Goal: Information Seeking & Learning: Learn about a topic

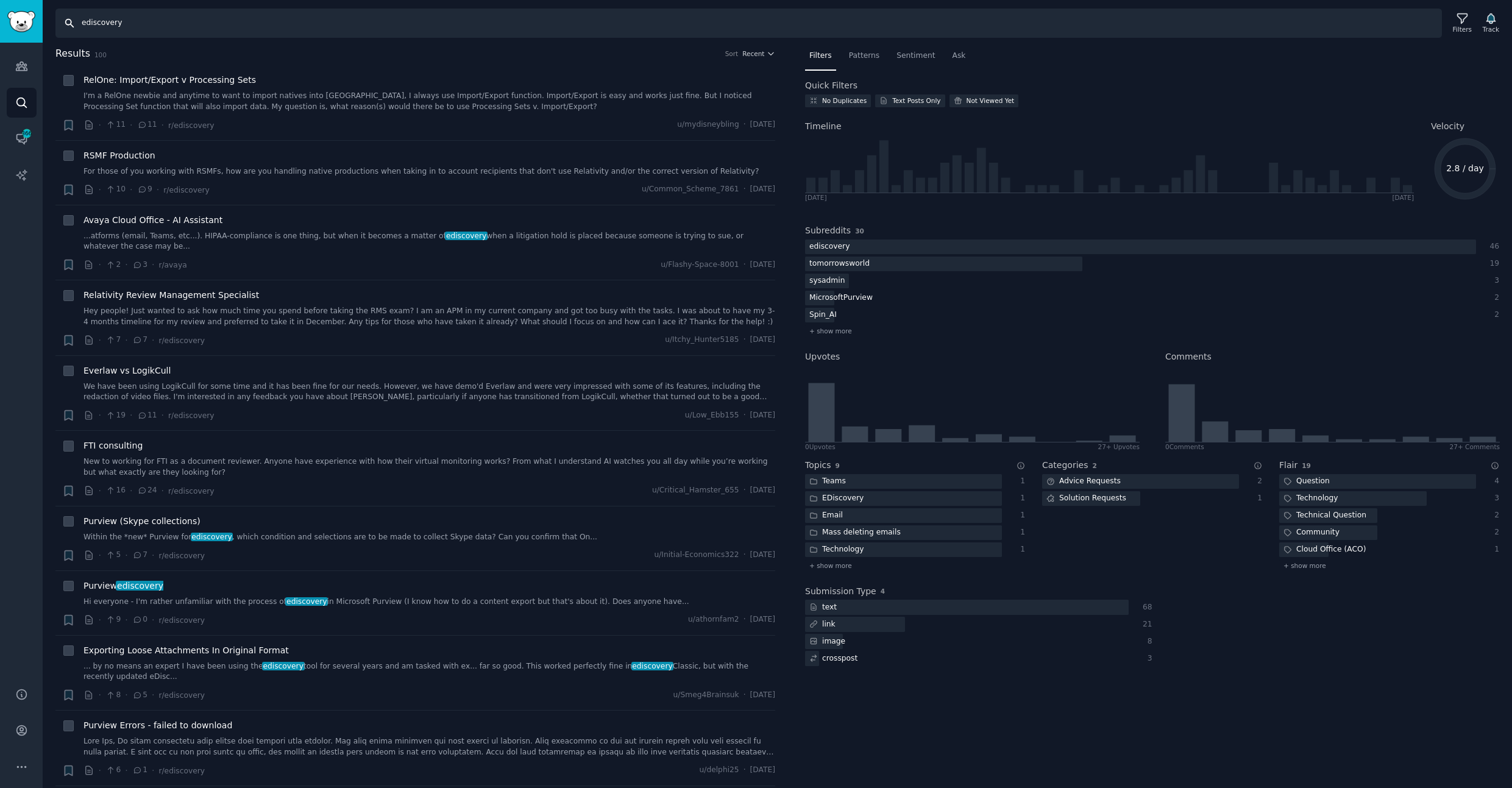
click at [111, 22] on input "ediscovery" at bounding box center [749, 23] width 1386 height 29
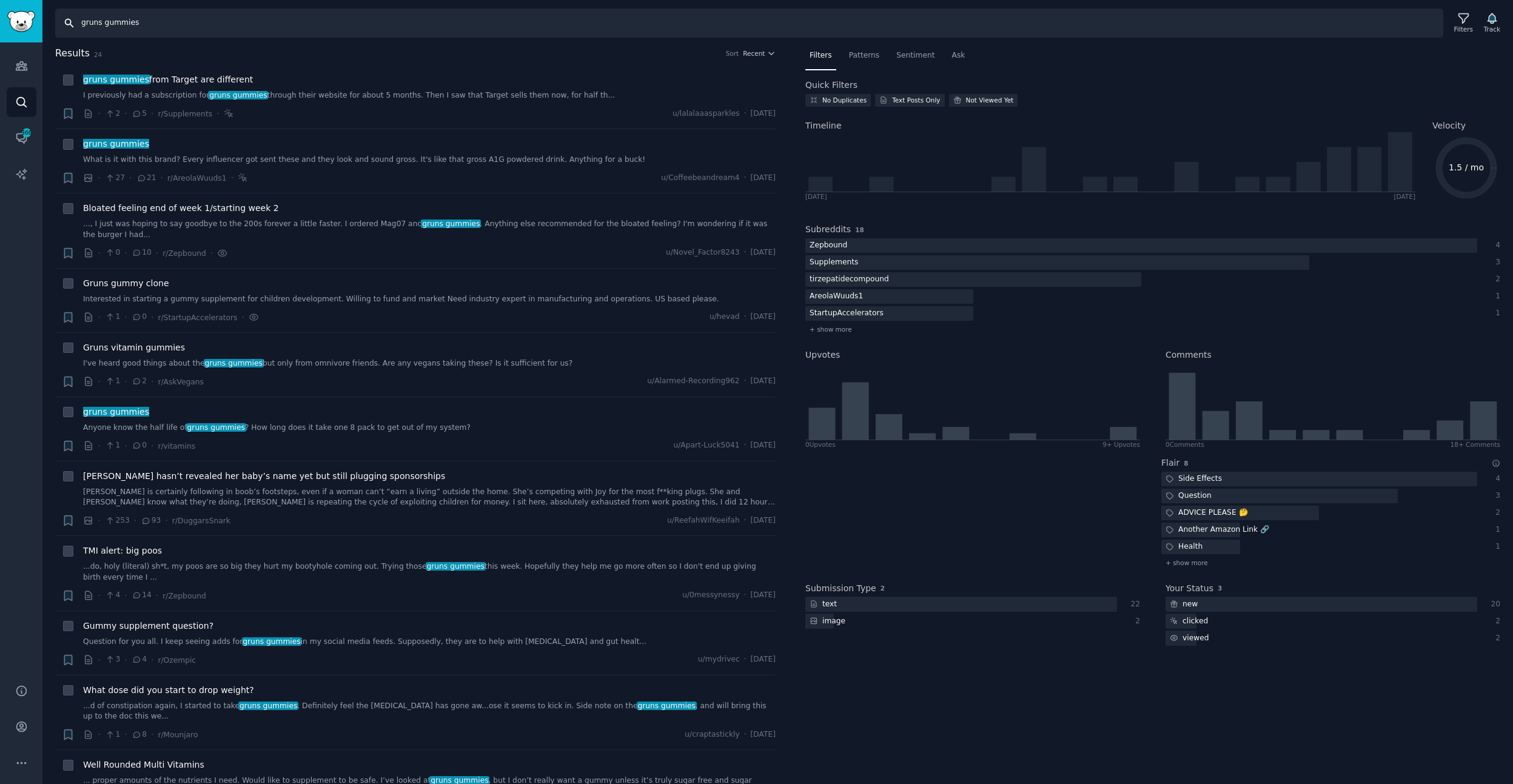
click at [117, 26] on input "gruns gummies" at bounding box center [749, 23] width 1388 height 29
type input "gruns"
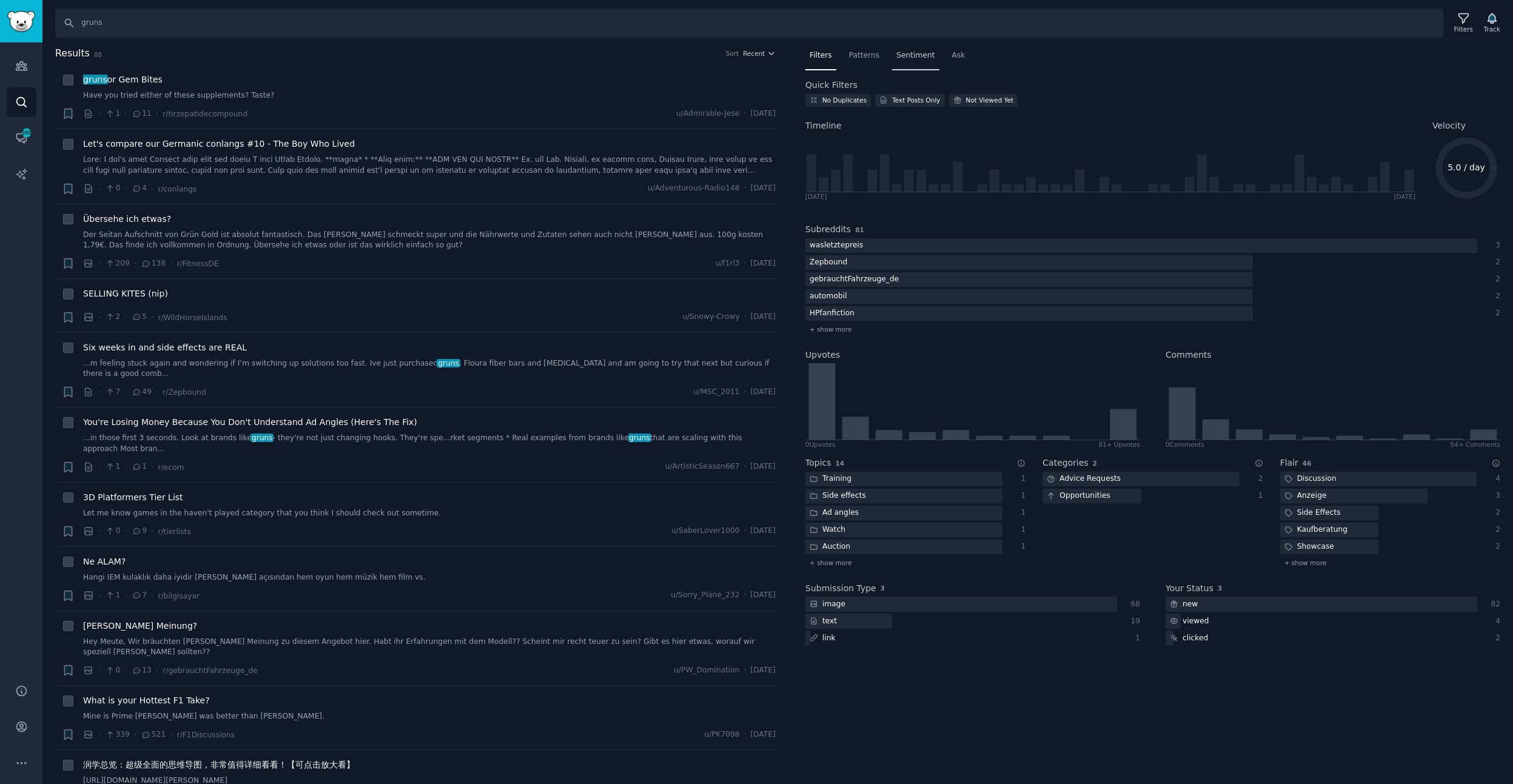
click at [922, 57] on span "Sentiment" at bounding box center [915, 55] width 38 height 11
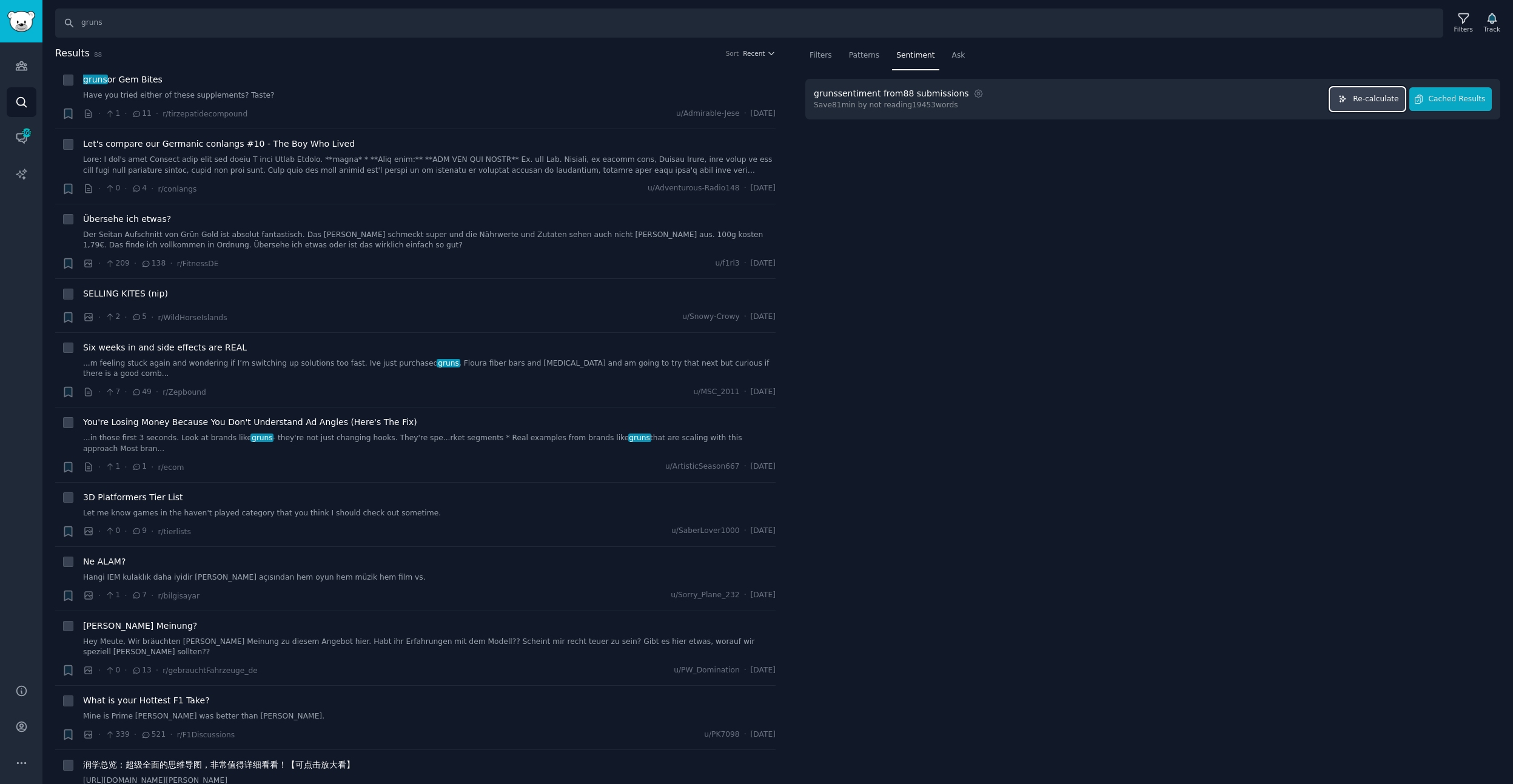
click at [1376, 97] on span "Re-calculate" at bounding box center [1375, 99] width 45 height 11
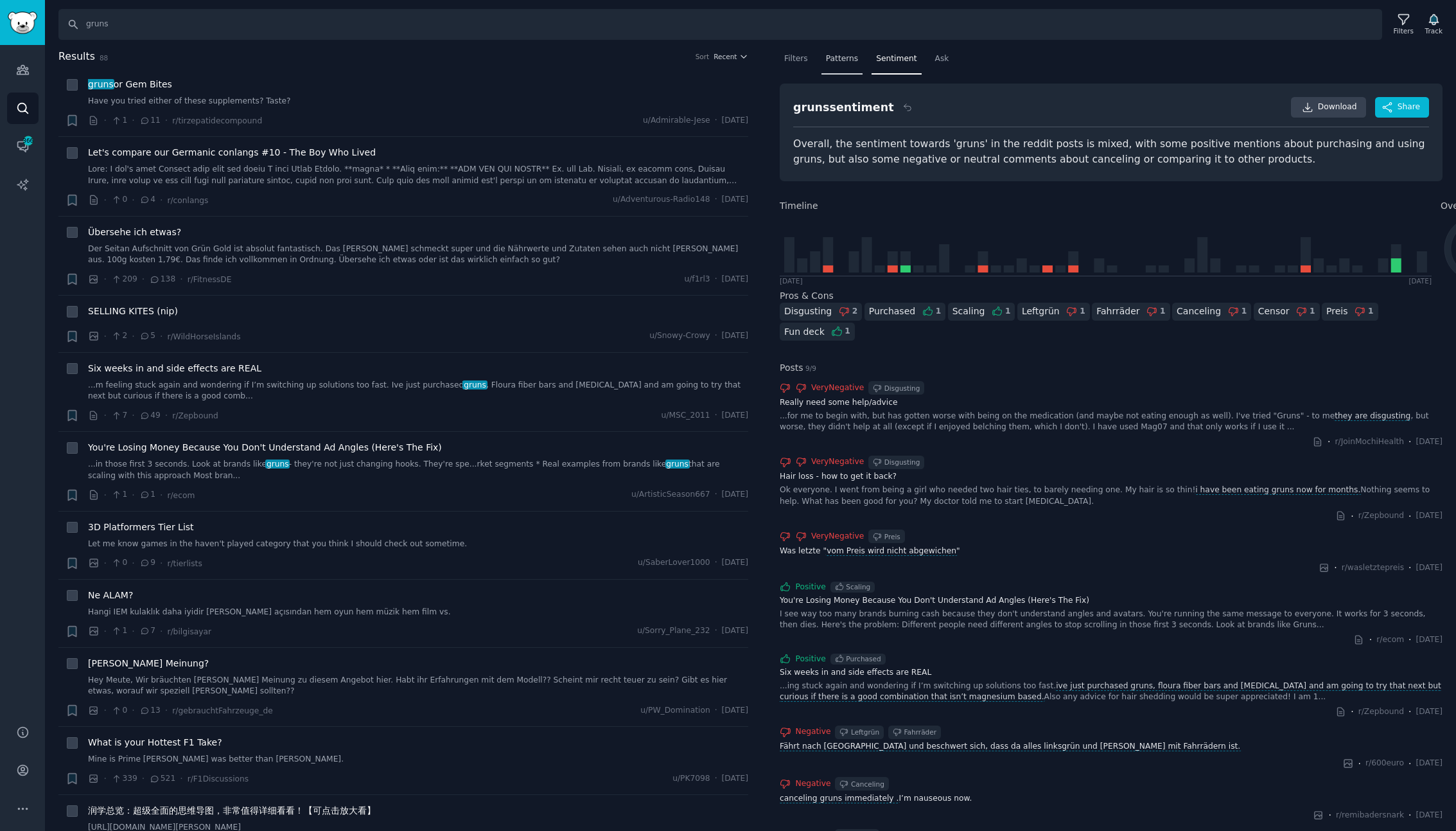
click at [846, 63] on span "Patterns" at bounding box center [842, 59] width 32 height 12
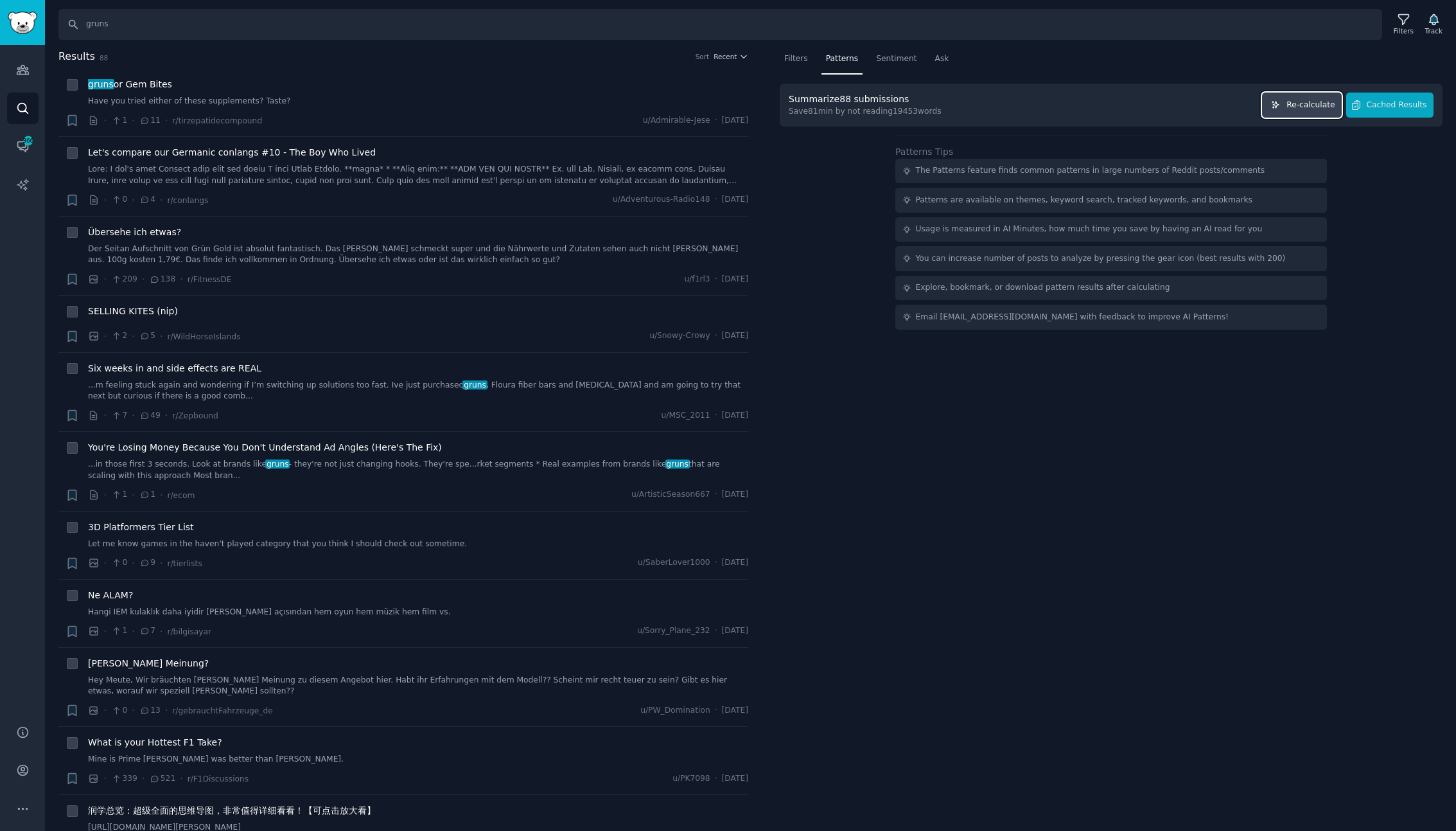
click at [1309, 106] on span "Re-calculate" at bounding box center [1310, 105] width 48 height 12
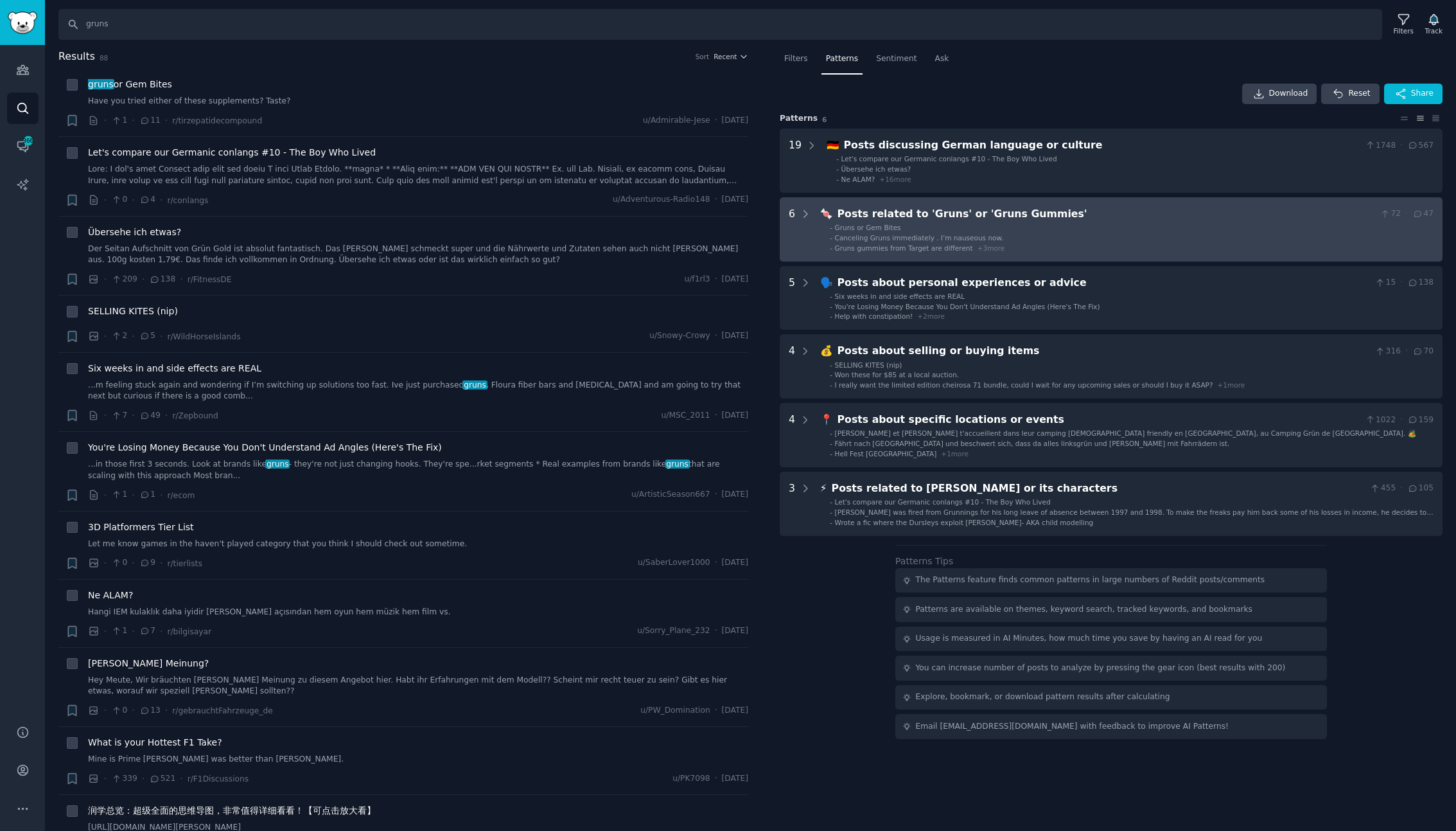
click at [1389, 213] on icon at bounding box center [1385, 214] width 12 height 9
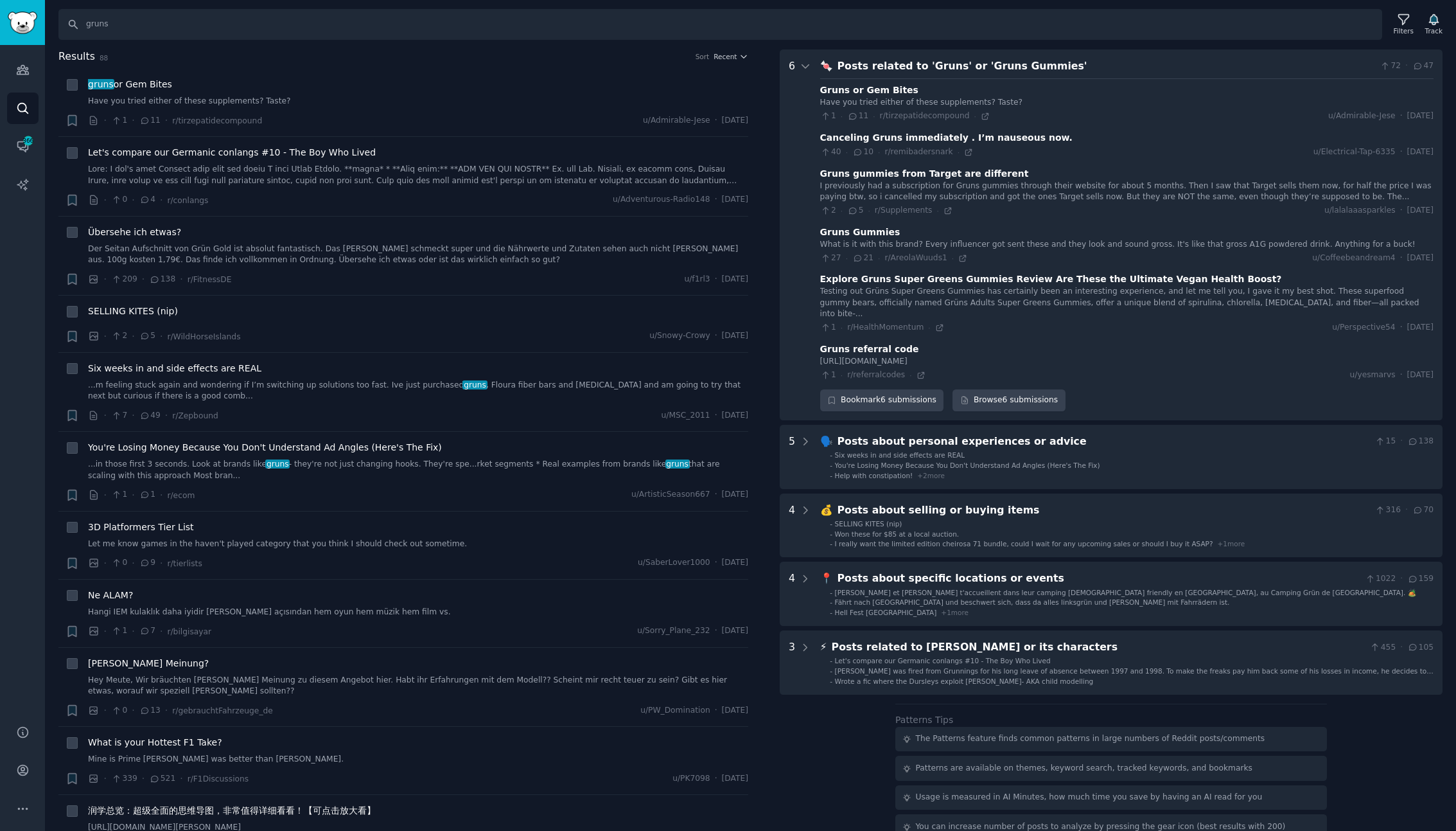
scroll to position [149, 0]
click at [803, 65] on icon at bounding box center [805, 66] width 6 height 4
